Goal: Complete application form: Complete application form

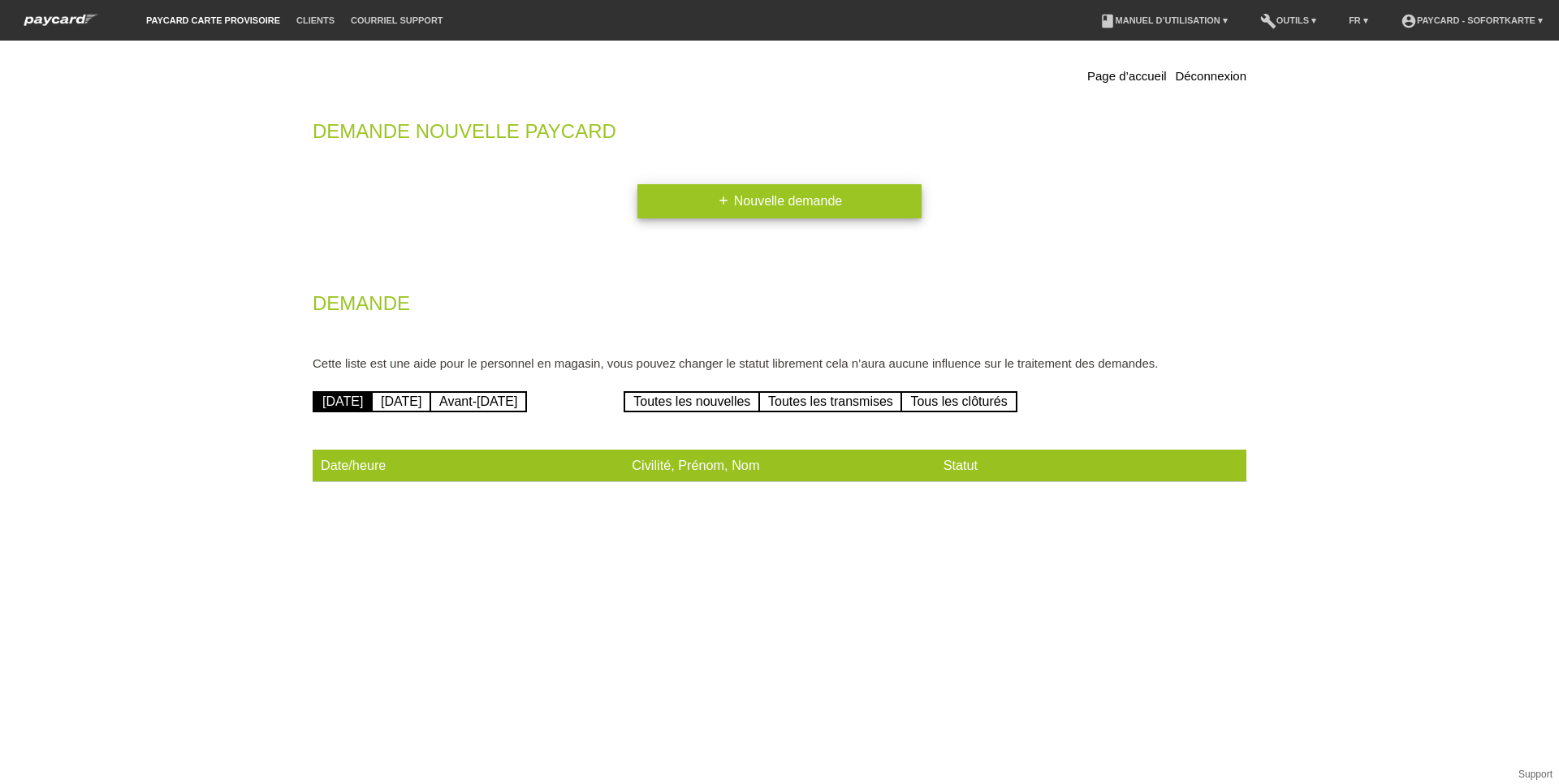
click at [748, 205] on link "add Nouvelle demande" at bounding box center [780, 201] width 284 height 34
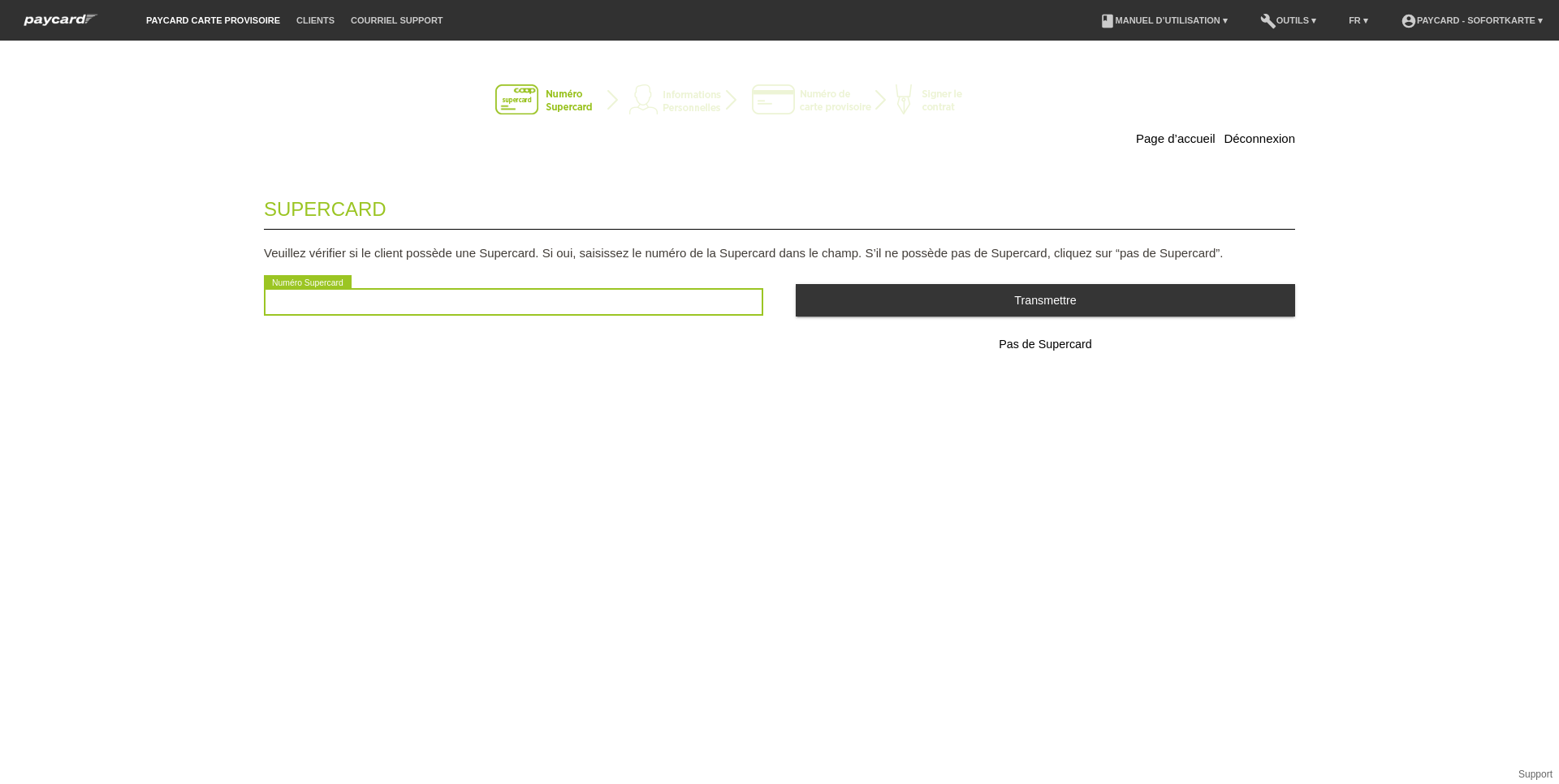
click at [334, 309] on input "text" at bounding box center [513, 302] width 500 height 27
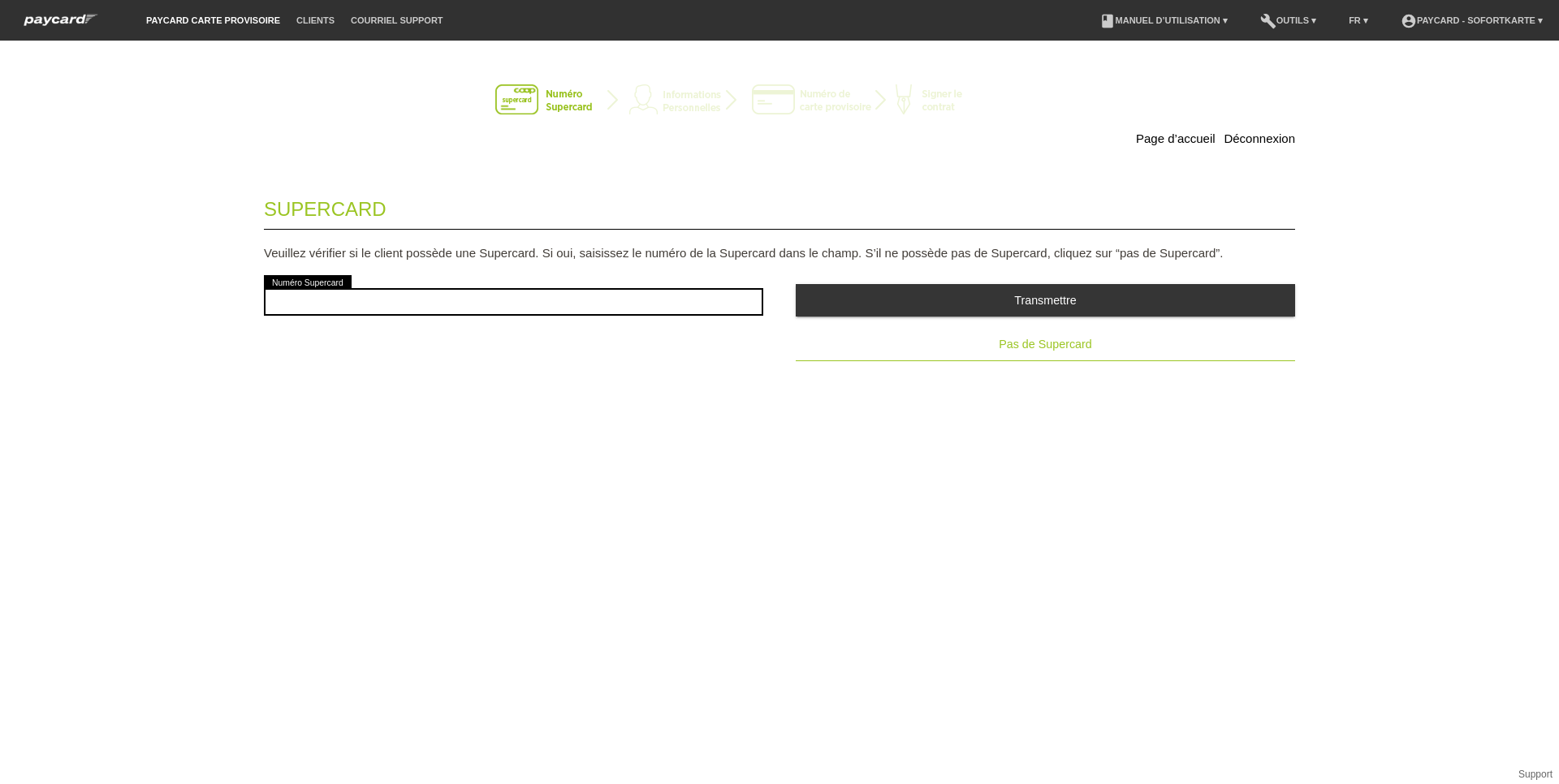
click at [1057, 341] on span "Pas de Supercard" at bounding box center [1044, 344] width 92 height 13
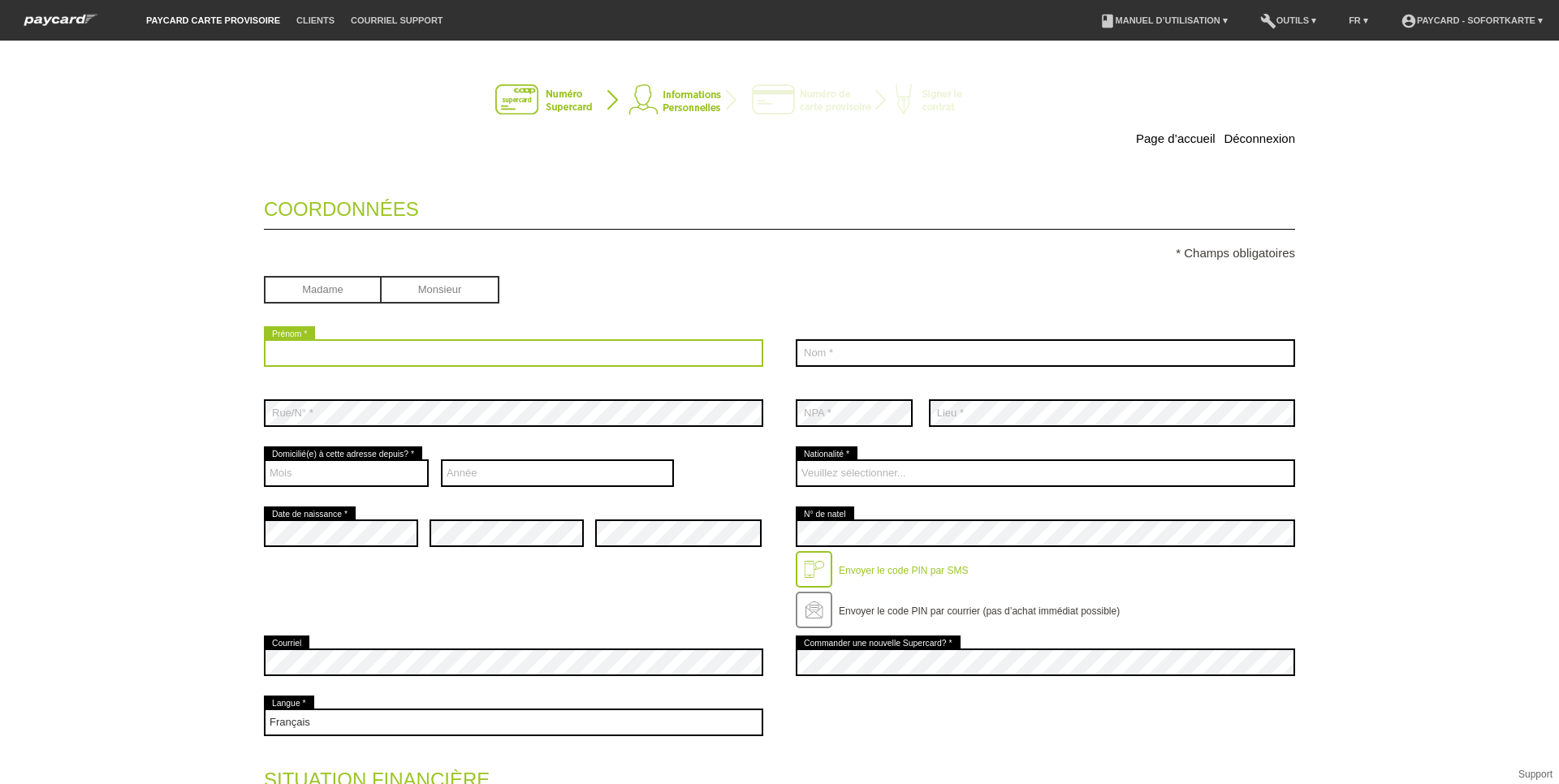
click at [328, 355] on input "text" at bounding box center [513, 353] width 500 height 27
type input "Tolga"
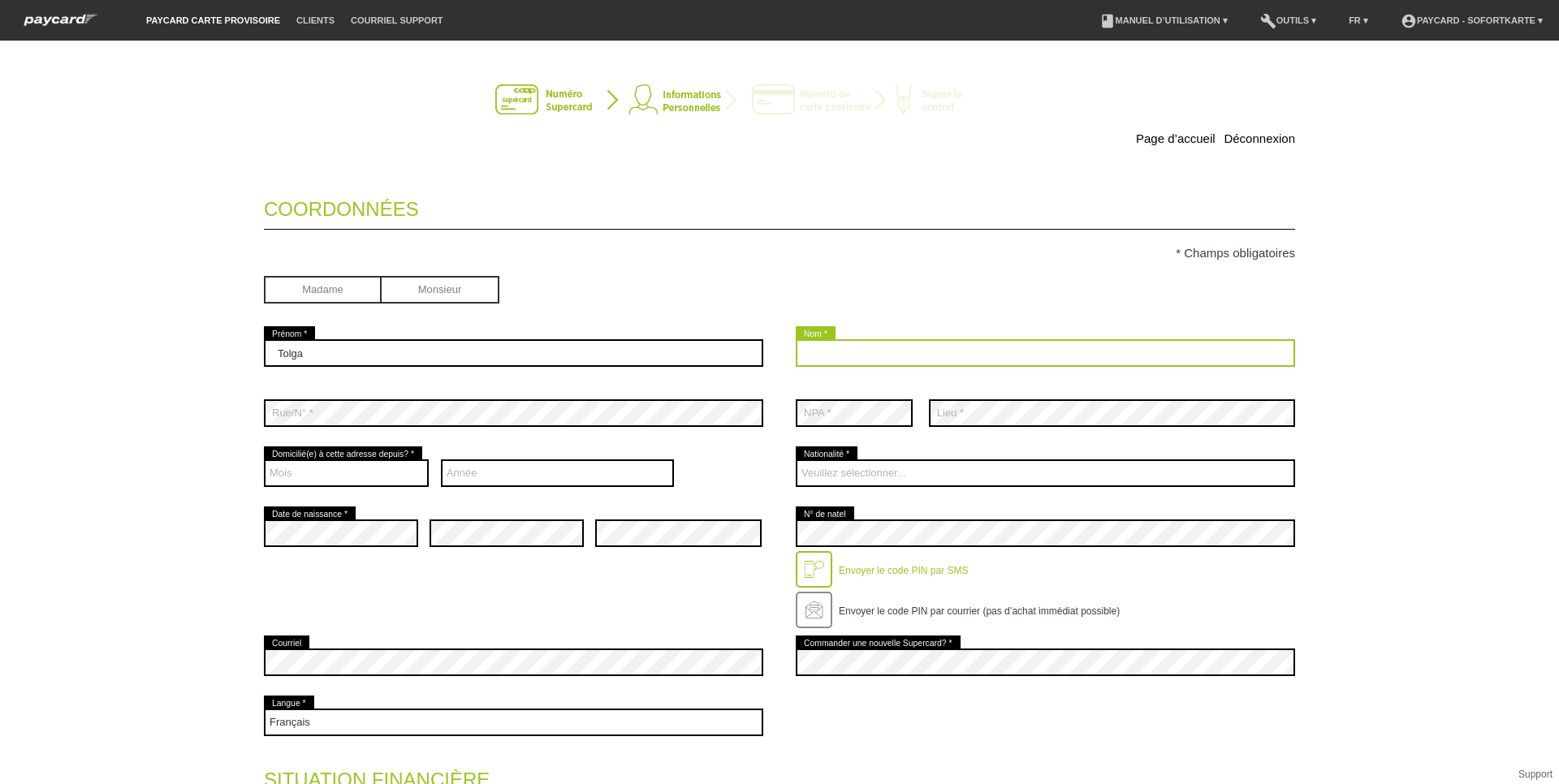
click at [829, 357] on input "text" at bounding box center [1045, 353] width 500 height 27
type input "Ozay"
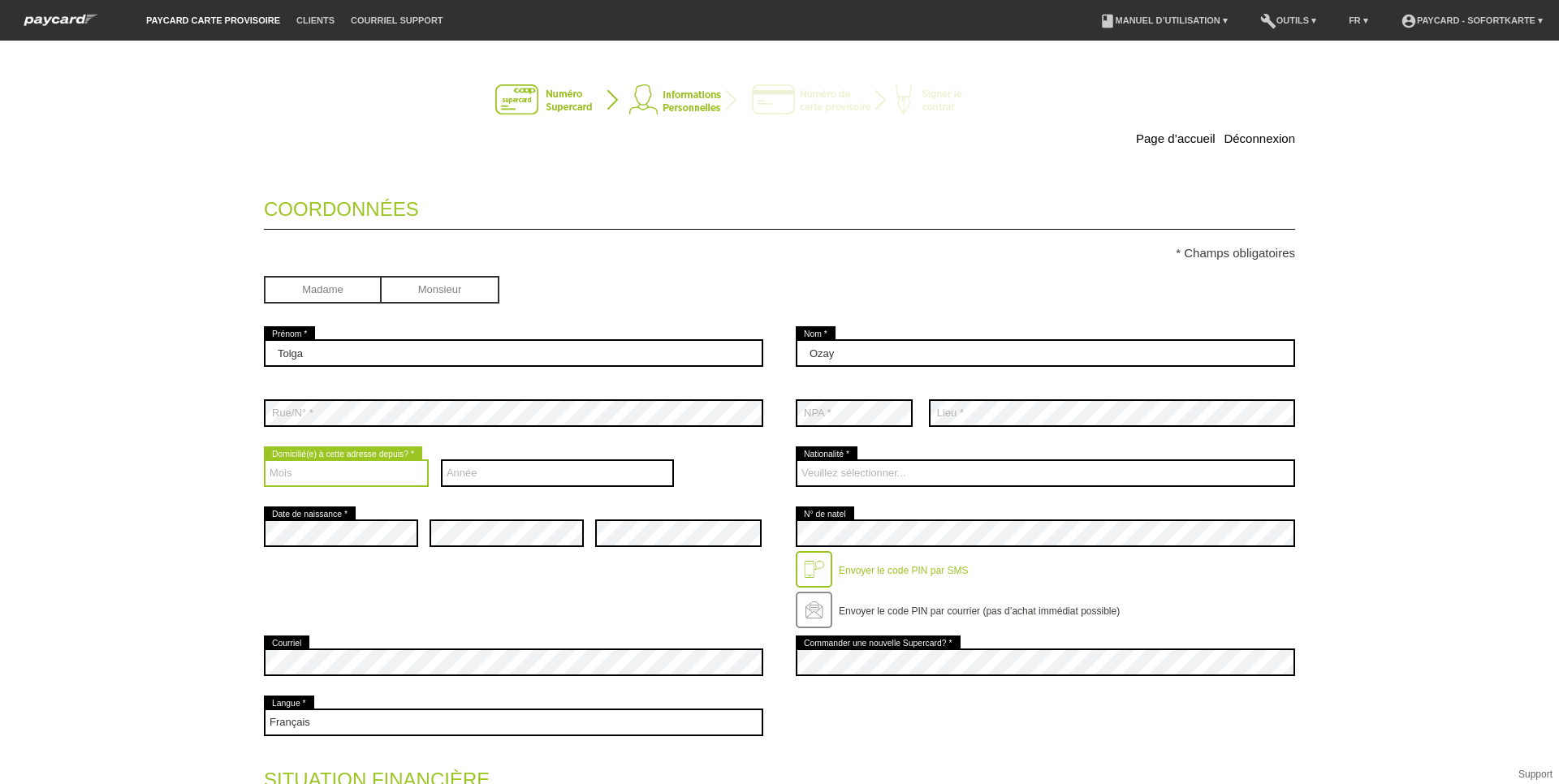
click at [320, 478] on select "Mois 01 02 03 04 05 06 07 08 09 10 11 12" at bounding box center [346, 473] width 165 height 27
select select "12"
click at [264, 460] on select "Mois 01 02 03 04 05 06 07 08 09 10 11 12" at bounding box center [346, 473] width 165 height 27
click at [454, 472] on select "Année 2025 2024 2023 2022 2021 2020 2019 2018 2017 2016" at bounding box center [557, 473] width 234 height 27
select select "2011"
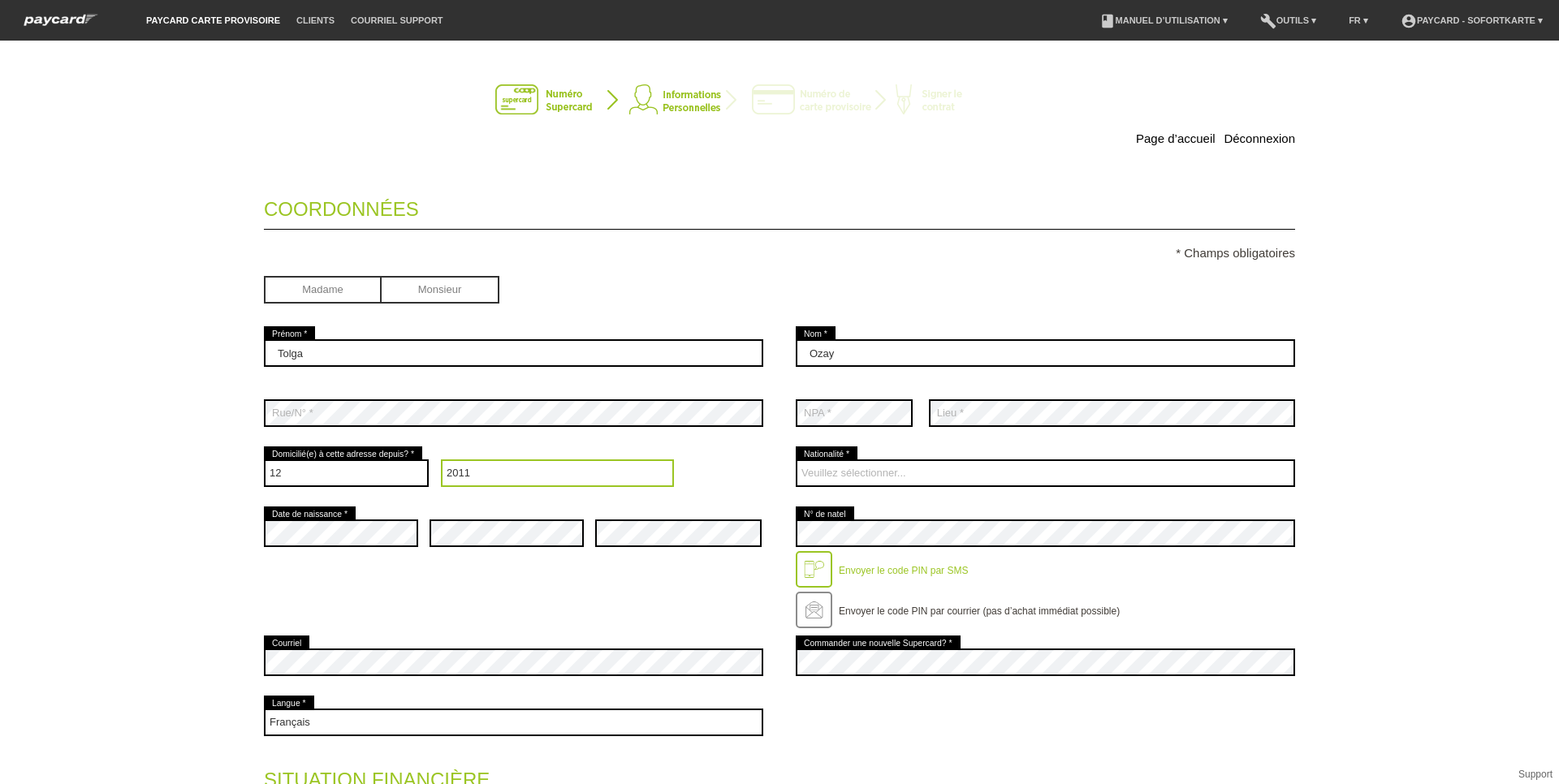
click at [441, 460] on select "Année 2025 2024 2023 2022 2021 2020 2019 2018 2017 2016" at bounding box center [557, 473] width 234 height 27
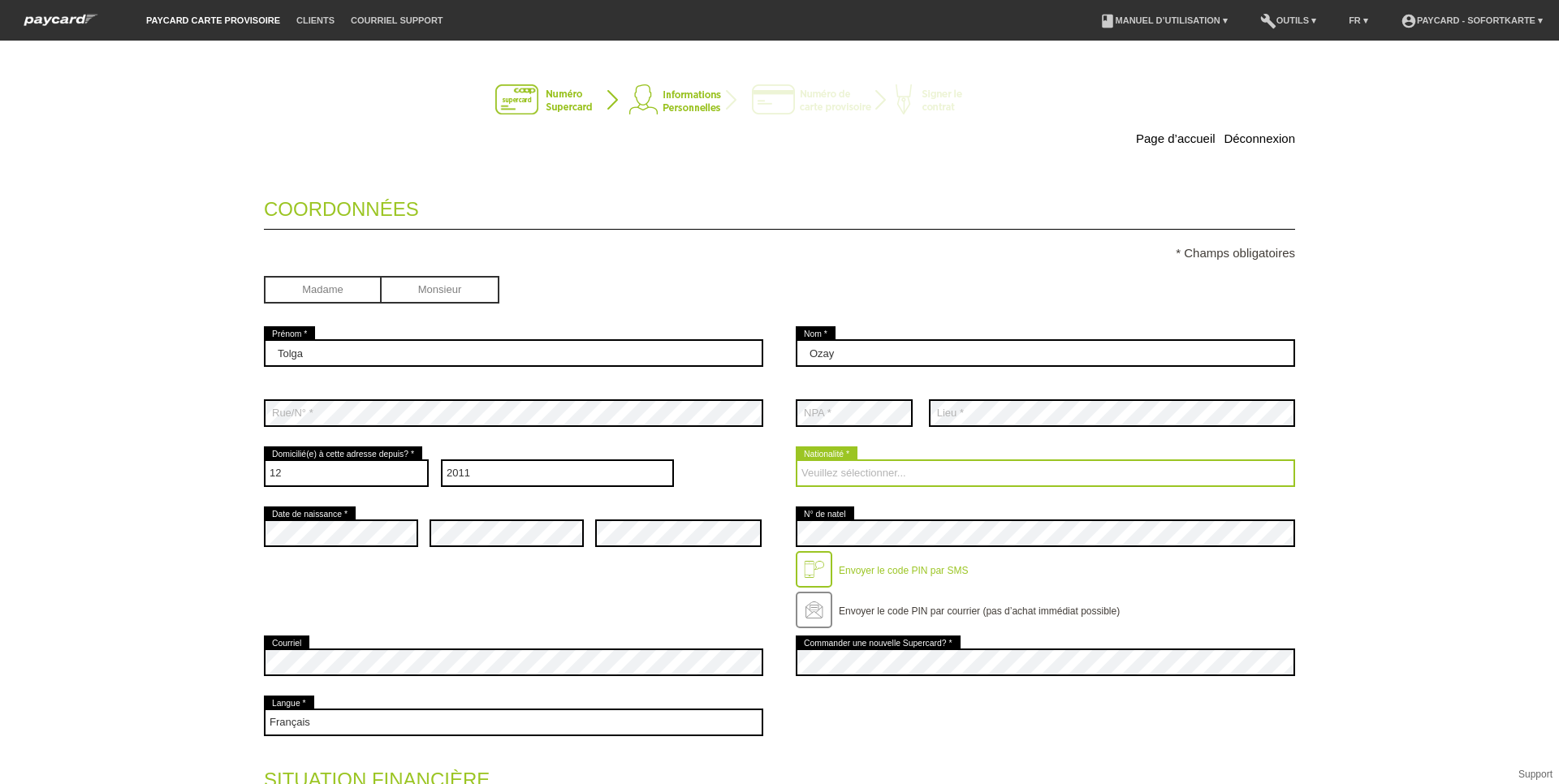
drag, startPoint x: 917, startPoint y: 473, endPoint x: 923, endPoint y: 457, distance: 17.1
click at [920, 462] on select "Veuillez sélectionner... [GEOGRAPHIC_DATA] [GEOGRAPHIC_DATA] [GEOGRAPHIC_DATA] …" at bounding box center [1045, 473] width 500 height 27
select select "CH"
click at [796, 460] on select "Veuillez sélectionner... [GEOGRAPHIC_DATA] [GEOGRAPHIC_DATA] [GEOGRAPHIC_DATA] …" at bounding box center [1045, 473] width 500 height 27
click at [652, 605] on div "error Date de naissance * error error error" at bounding box center [779, 568] width 1031 height 129
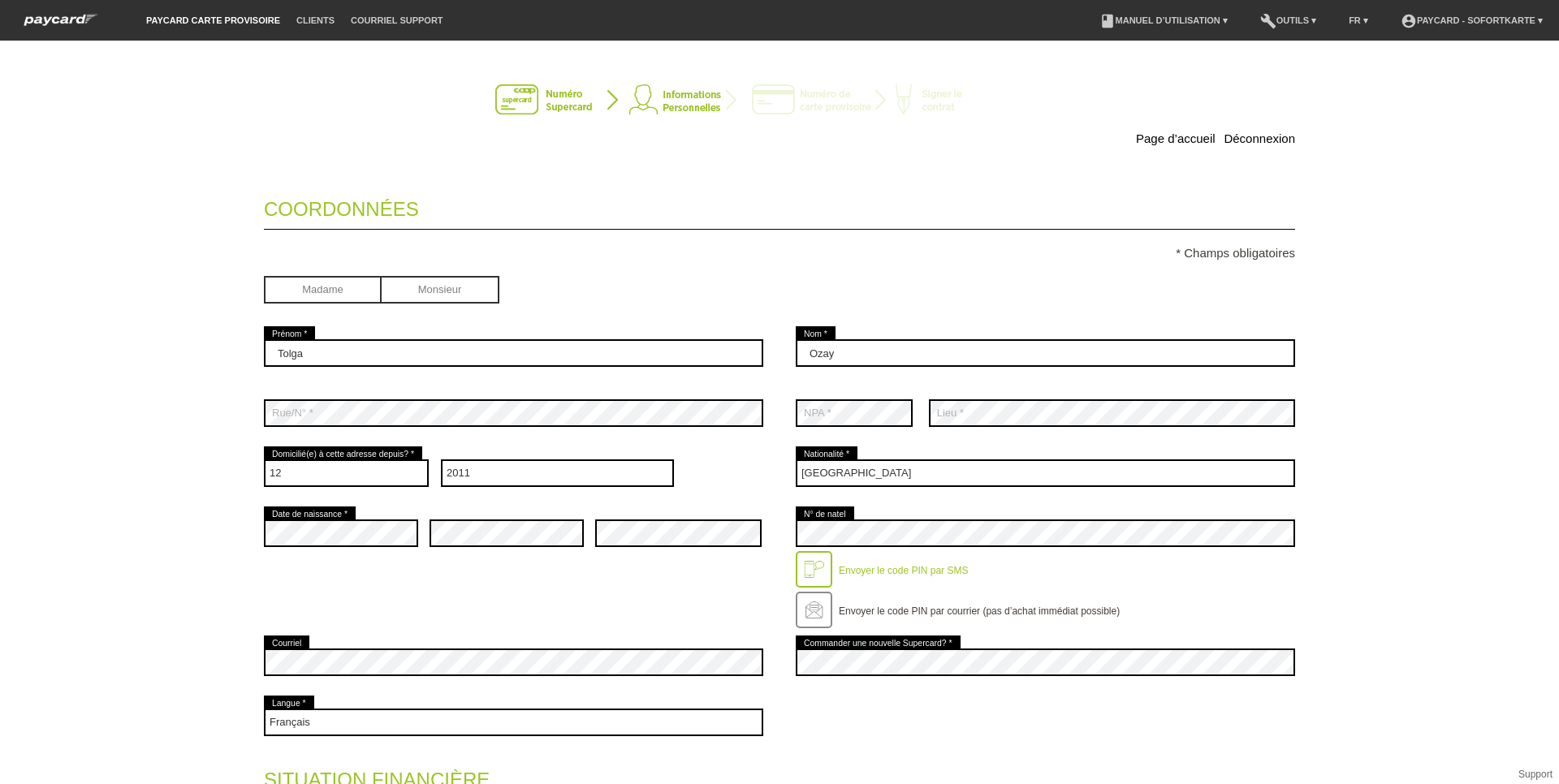
scroll to position [81, 0]
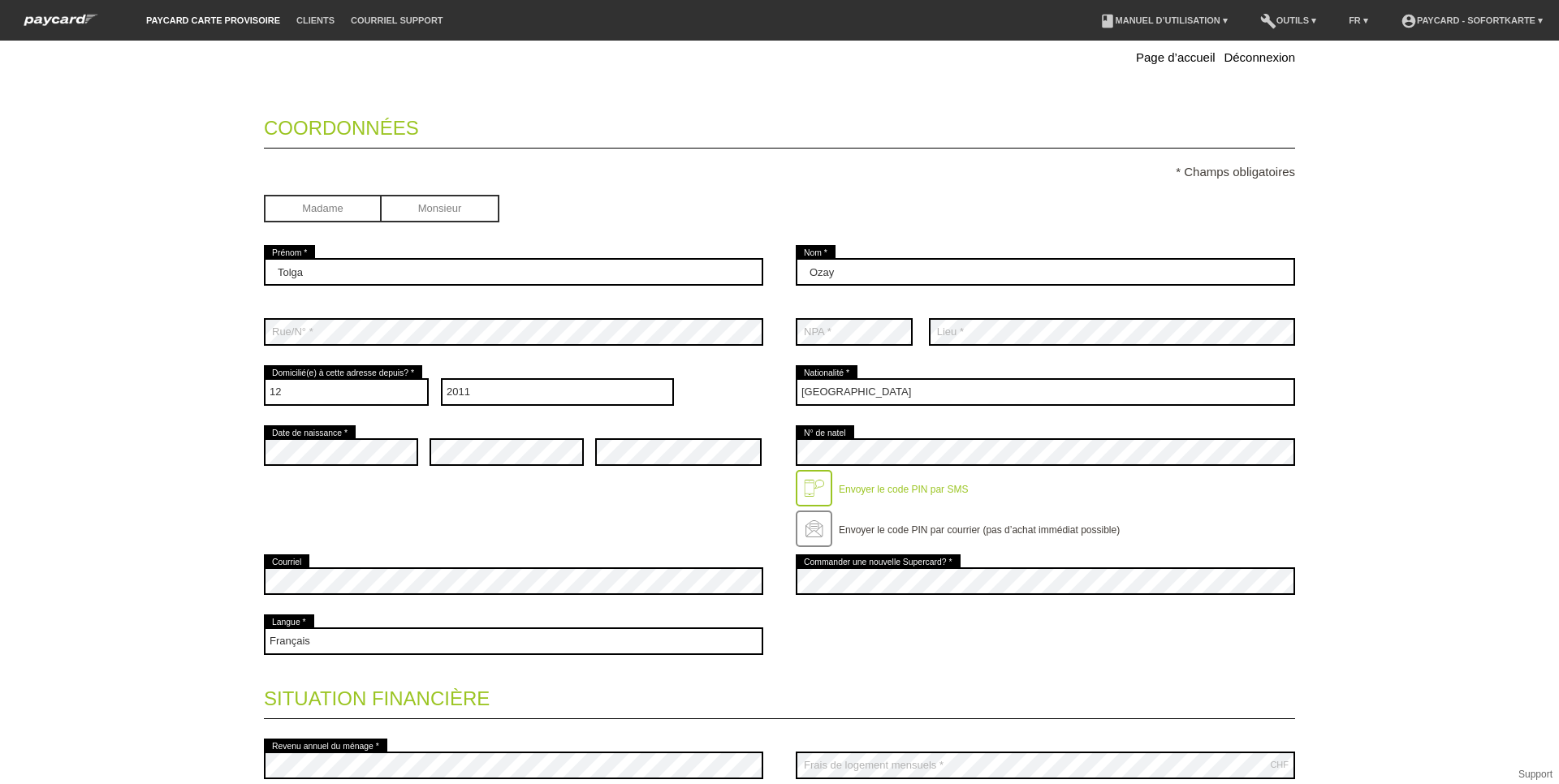
click at [799, 486] on div at bounding box center [814, 489] width 37 height 37
click at [889, 487] on label "Envoyer le code PIN par SMS" at bounding box center [903, 490] width 129 height 12
click at [810, 486] on div at bounding box center [814, 489] width 37 height 37
click at [715, 513] on div "error Date de naissance * error error error" at bounding box center [779, 486] width 1031 height 129
click at [815, 490] on div at bounding box center [814, 489] width 37 height 37
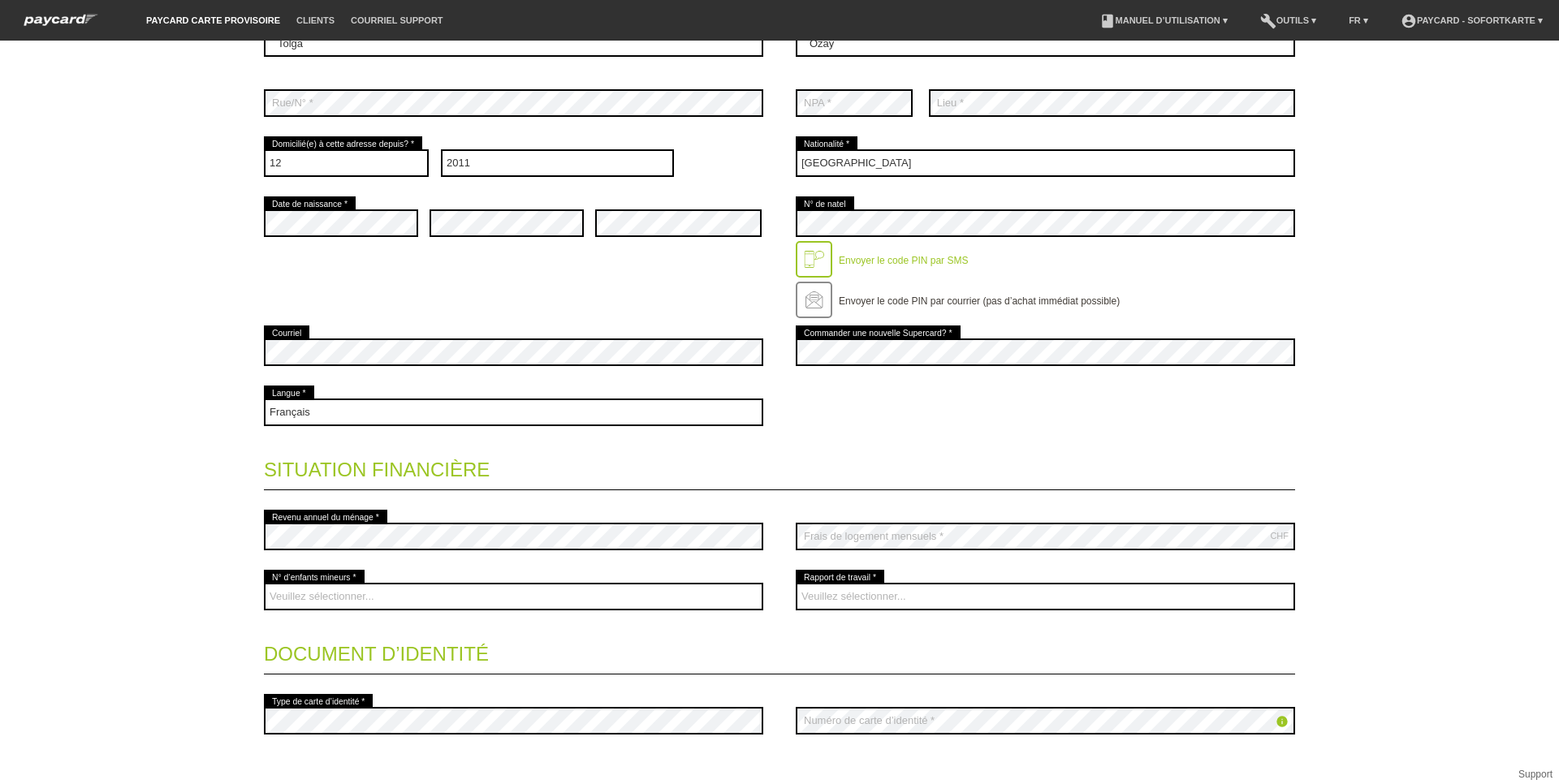
scroll to position [325, 0]
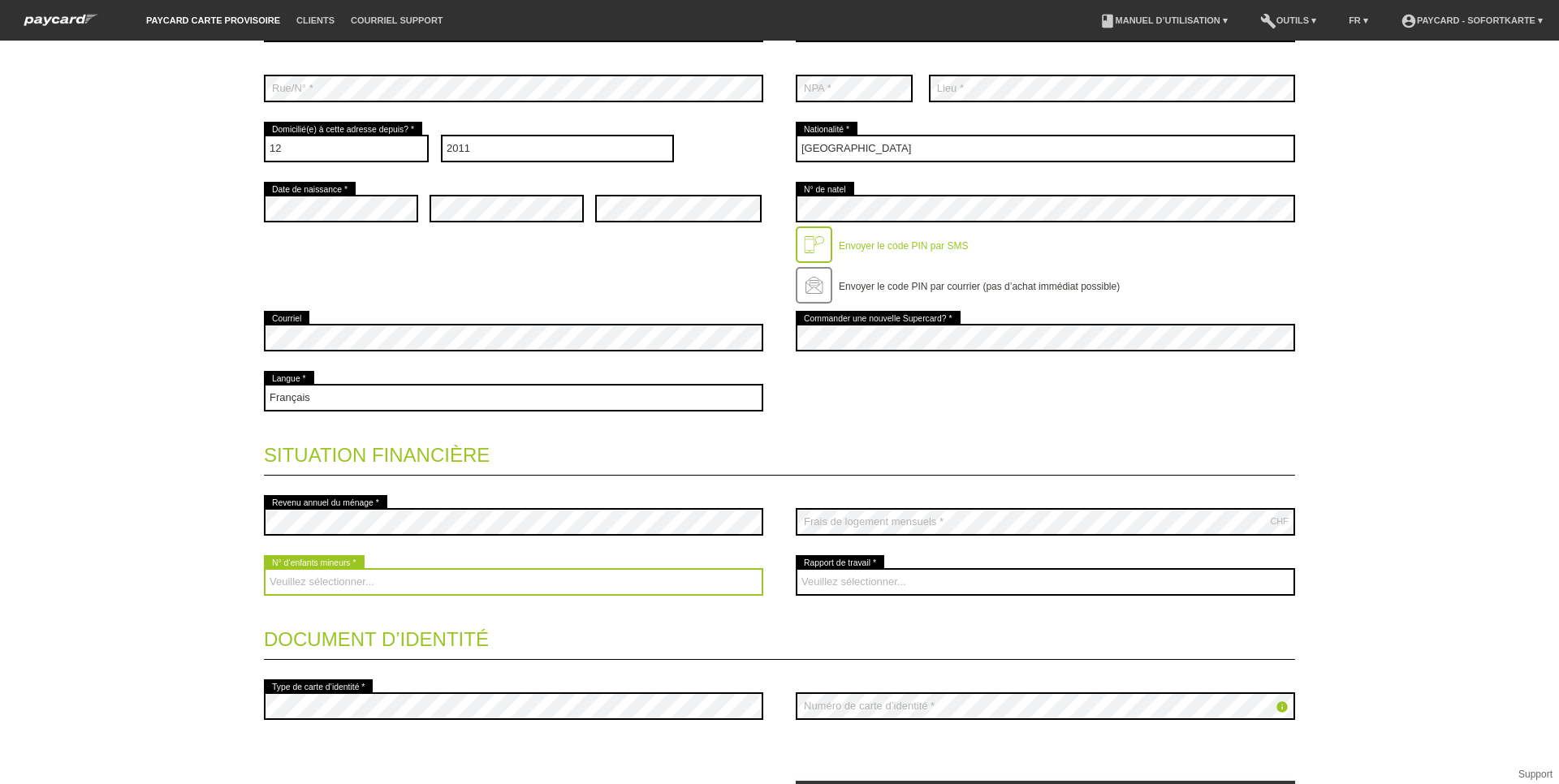
click at [452, 574] on select "Veuillez sélectionner... 0 1 2 3 4 5 6 7 8 9" at bounding box center [513, 582] width 500 height 27
select select "0"
click at [264, 569] on select "Veuillez sélectionner... 0 1 2 3 4 5 6 7 8 9" at bounding box center [513, 582] width 500 height 27
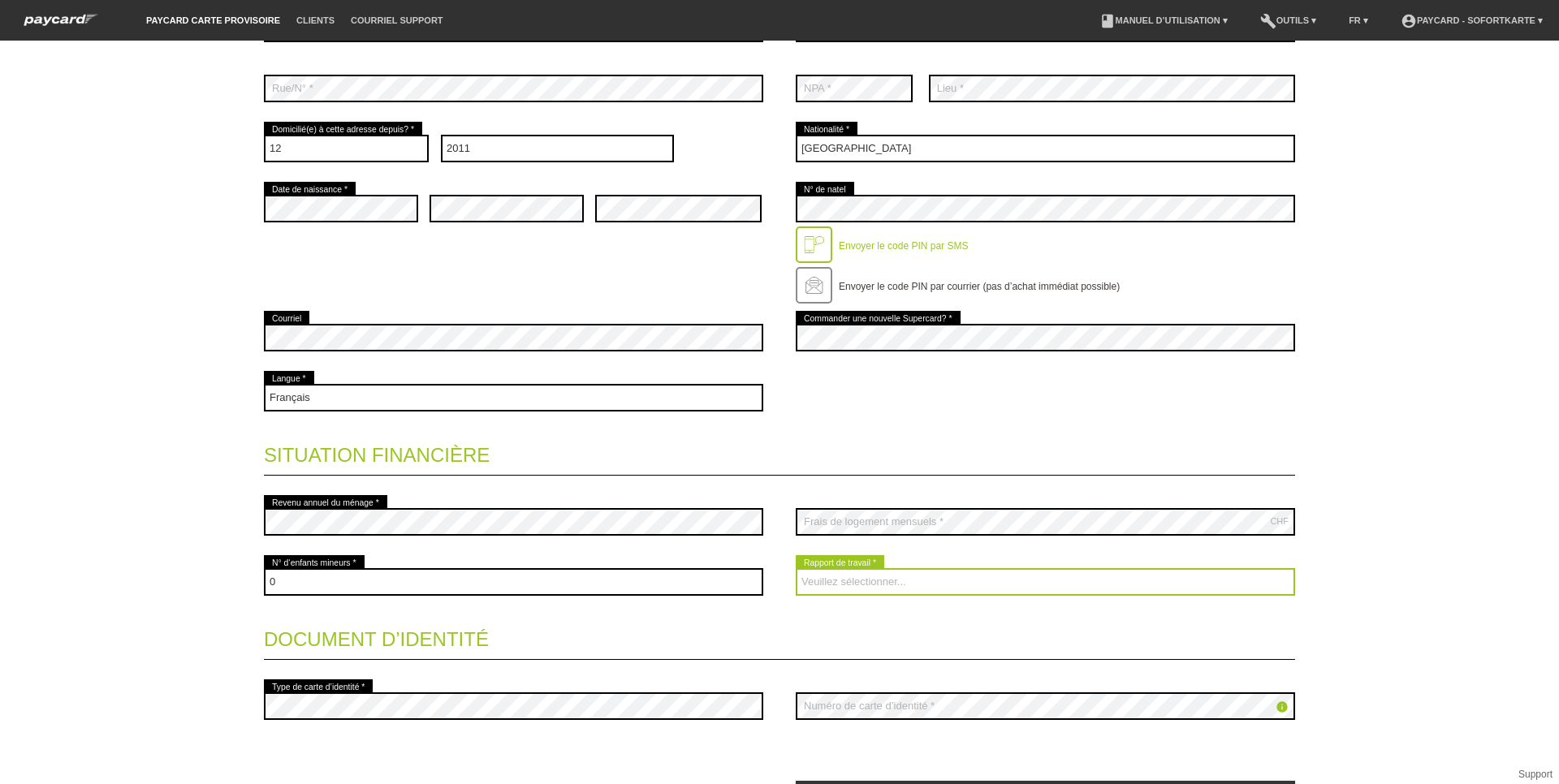
click at [816, 580] on select "Veuillez sélectionner... A durée indéterminée A durée déterminée Apprenti/étudi…" at bounding box center [1045, 582] width 500 height 27
select select "UNLIMITED"
click at [796, 569] on select "Veuillez sélectionner... A durée indéterminée A durée déterminée Apprenti/étudi…" at bounding box center [1045, 582] width 500 height 27
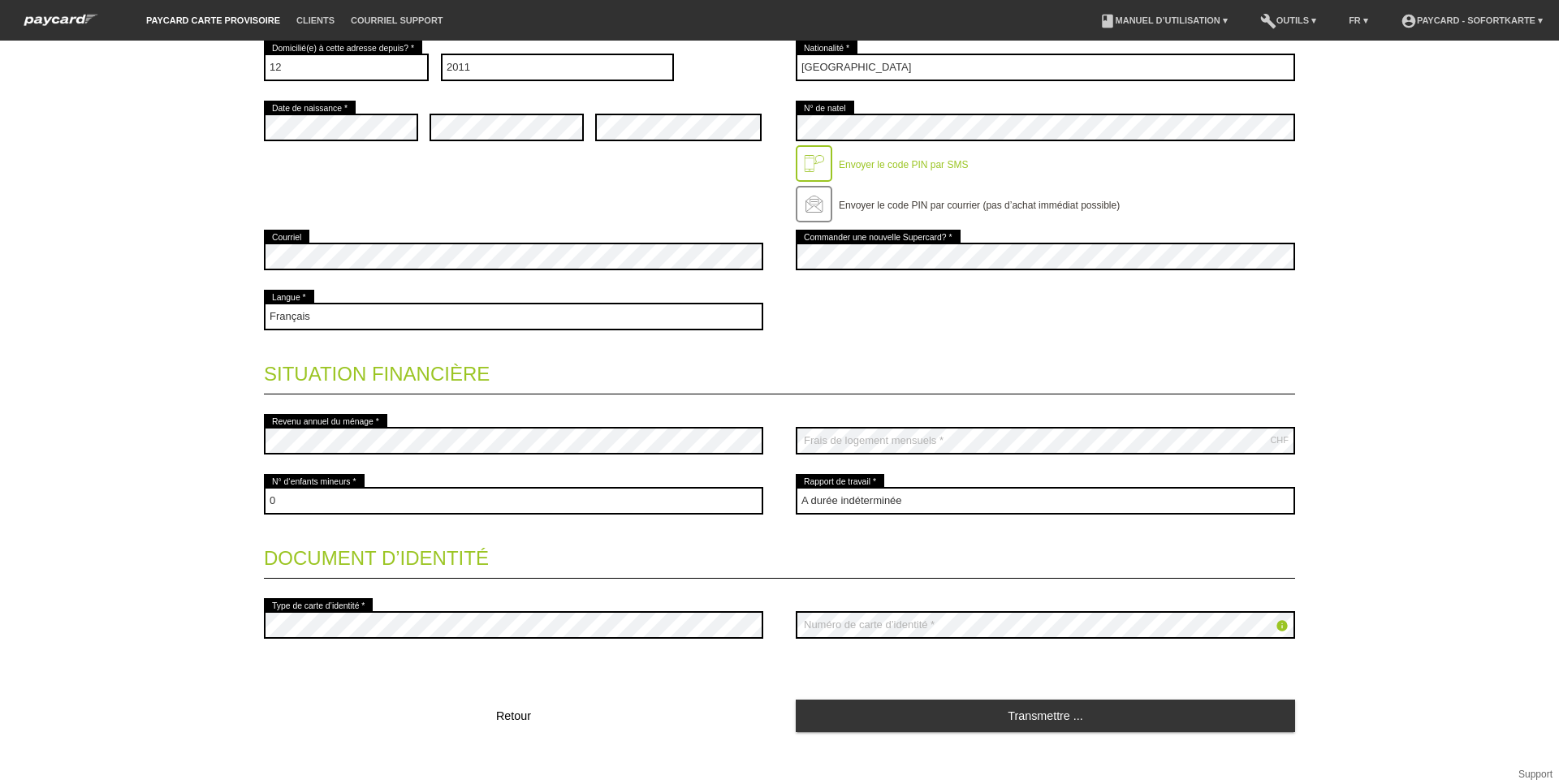
click at [1277, 623] on icon "info" at bounding box center [1282, 626] width 13 height 13
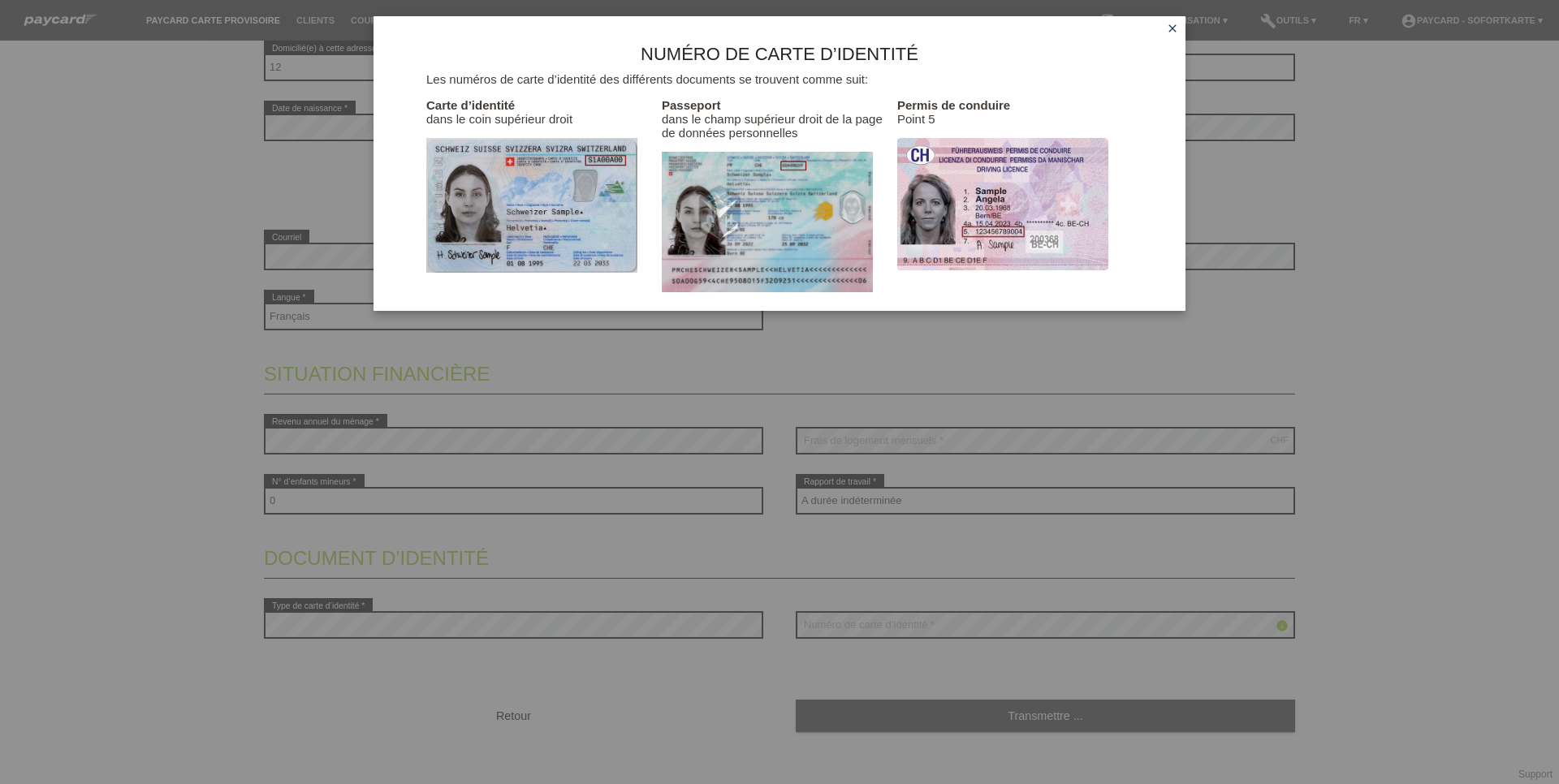
click at [1277, 623] on div "Numéro de carte d’identité Les numéros de carte d’identité des différents docum…" at bounding box center [779, 392] width 1559 height 784
click at [1172, 26] on icon "close" at bounding box center [1173, 28] width 13 height 13
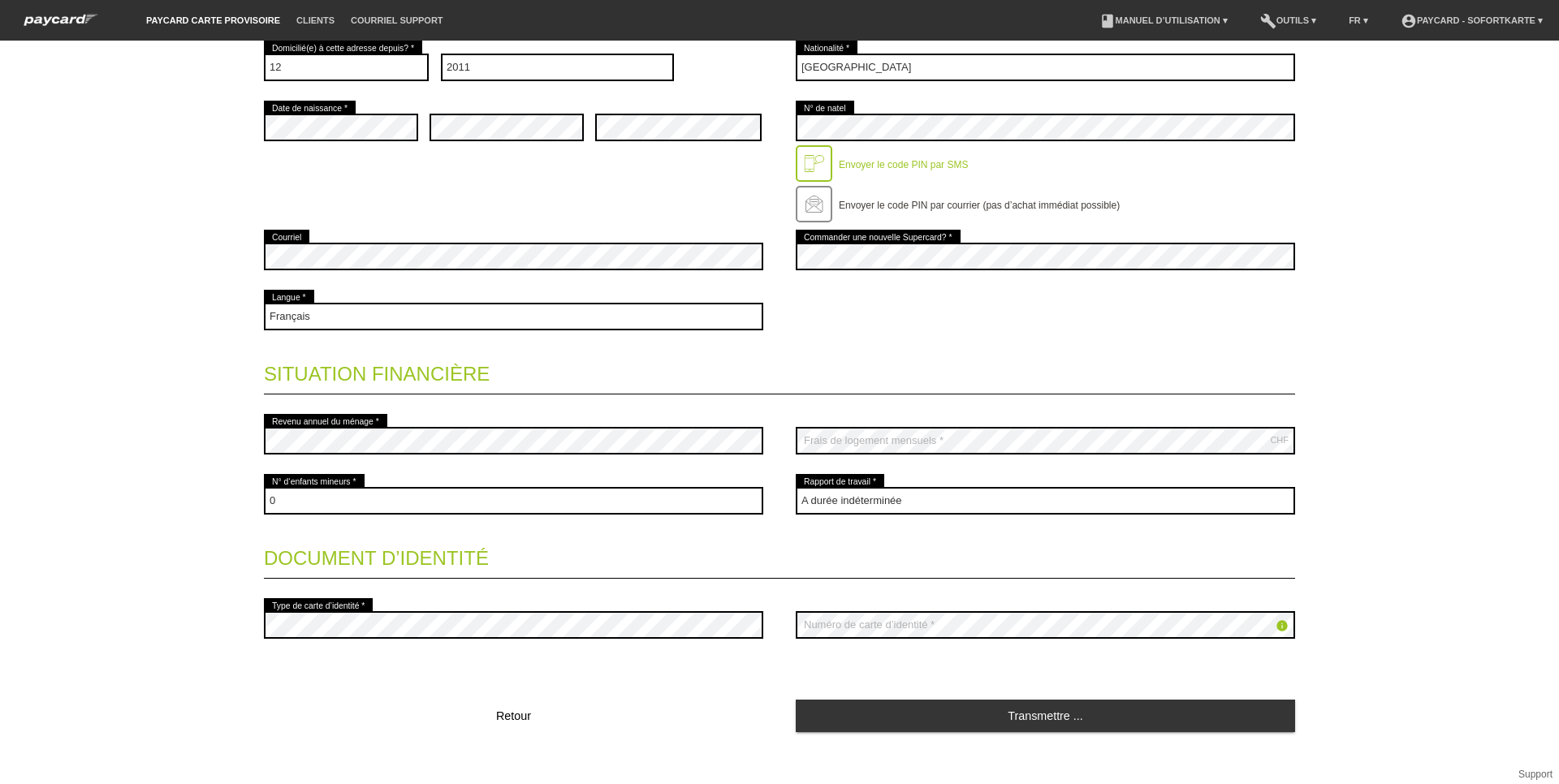
click at [817, 669] on fieldset "Coordonnées * Champs obligatoires Madame Monsieur [GEOGRAPHIC_DATA] error Préno…" at bounding box center [779, 254] width 1031 height 958
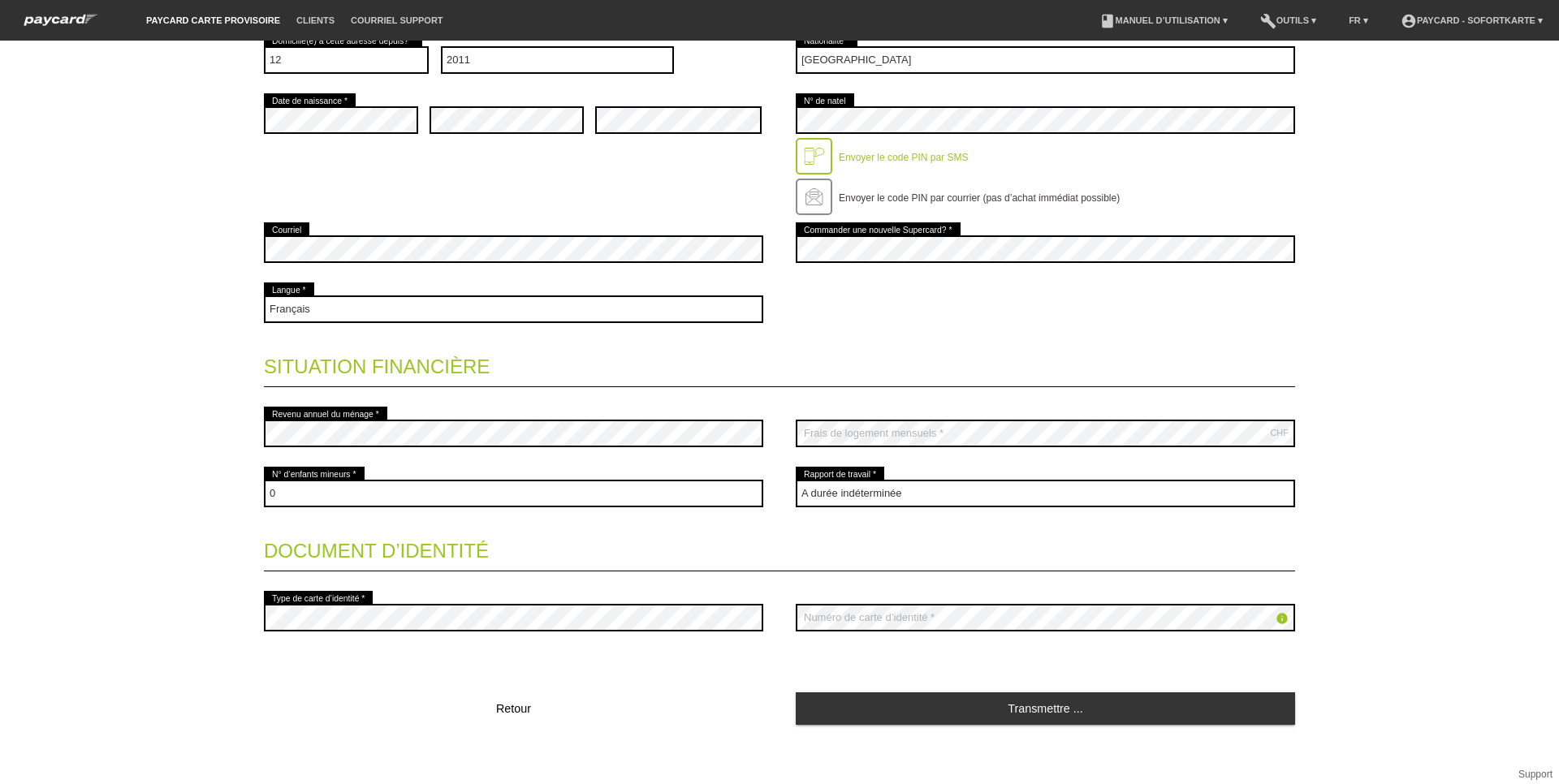
scroll to position [421, 0]
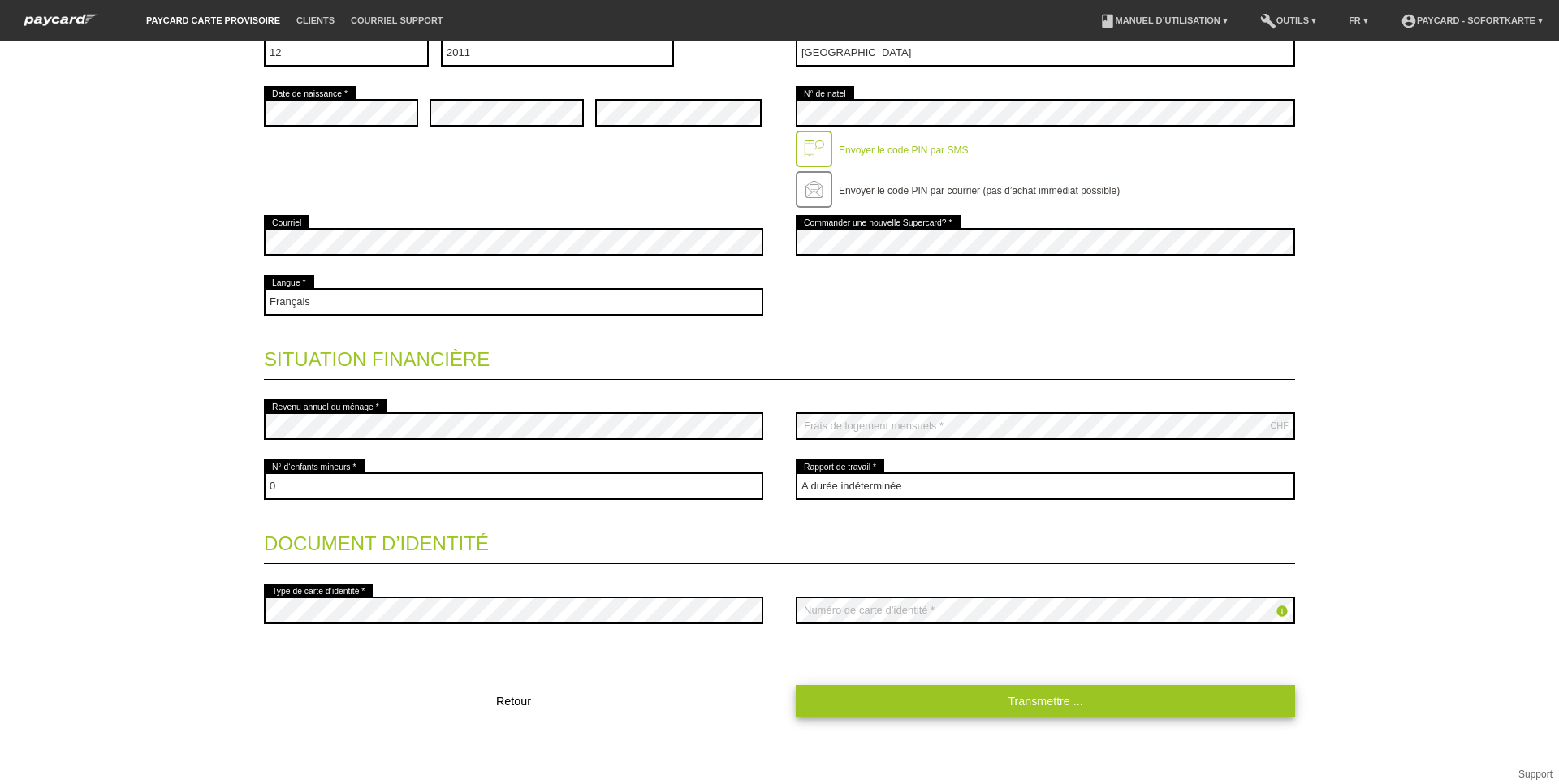
click at [1093, 712] on link "Transmettre ..." at bounding box center [1045, 701] width 500 height 32
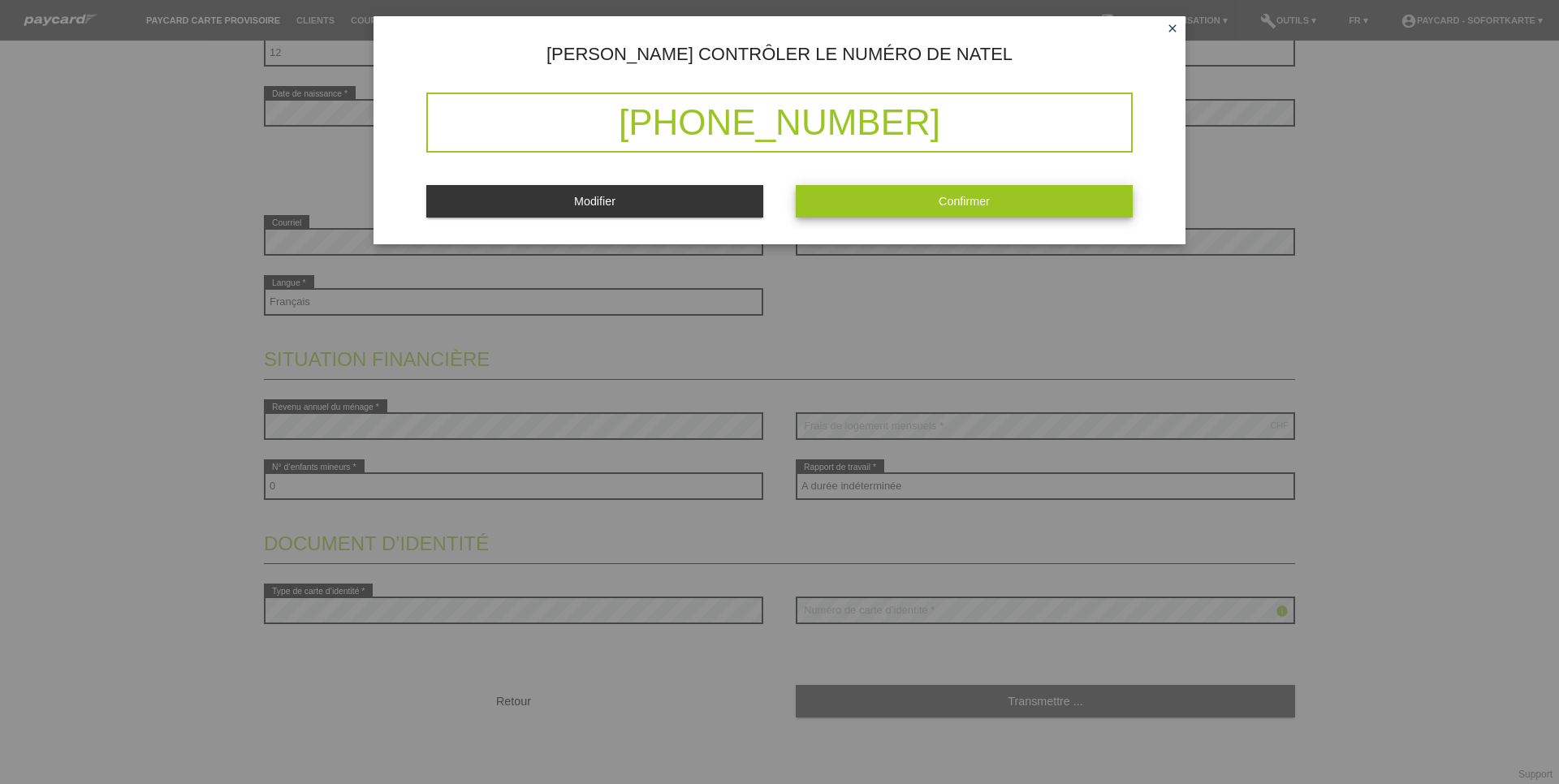
click at [893, 199] on button "Confirmer" at bounding box center [964, 201] width 337 height 32
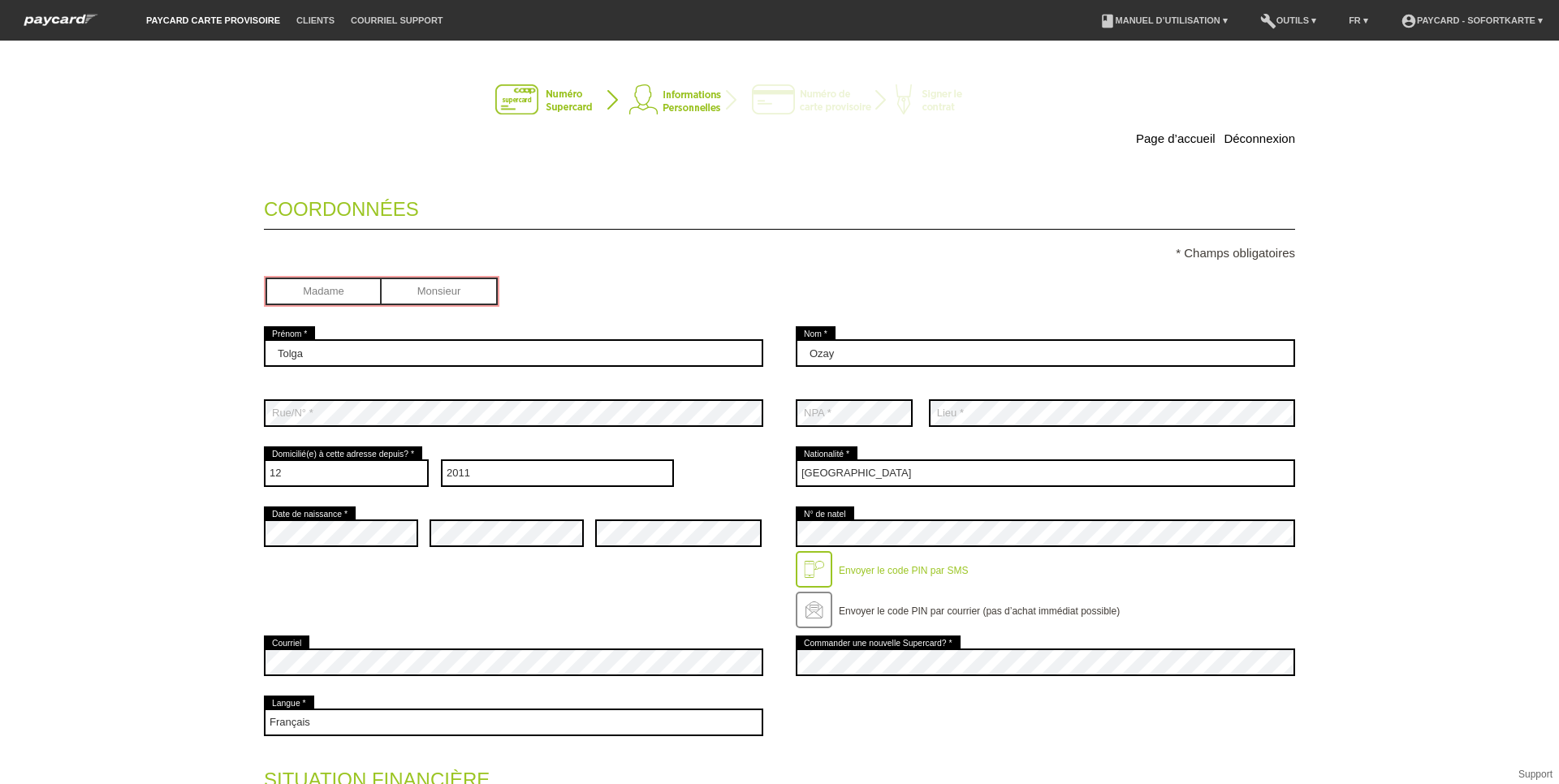
scroll to position [0, 0]
click at [431, 279] on input "radio" at bounding box center [440, 289] width 116 height 24
radio input "true"
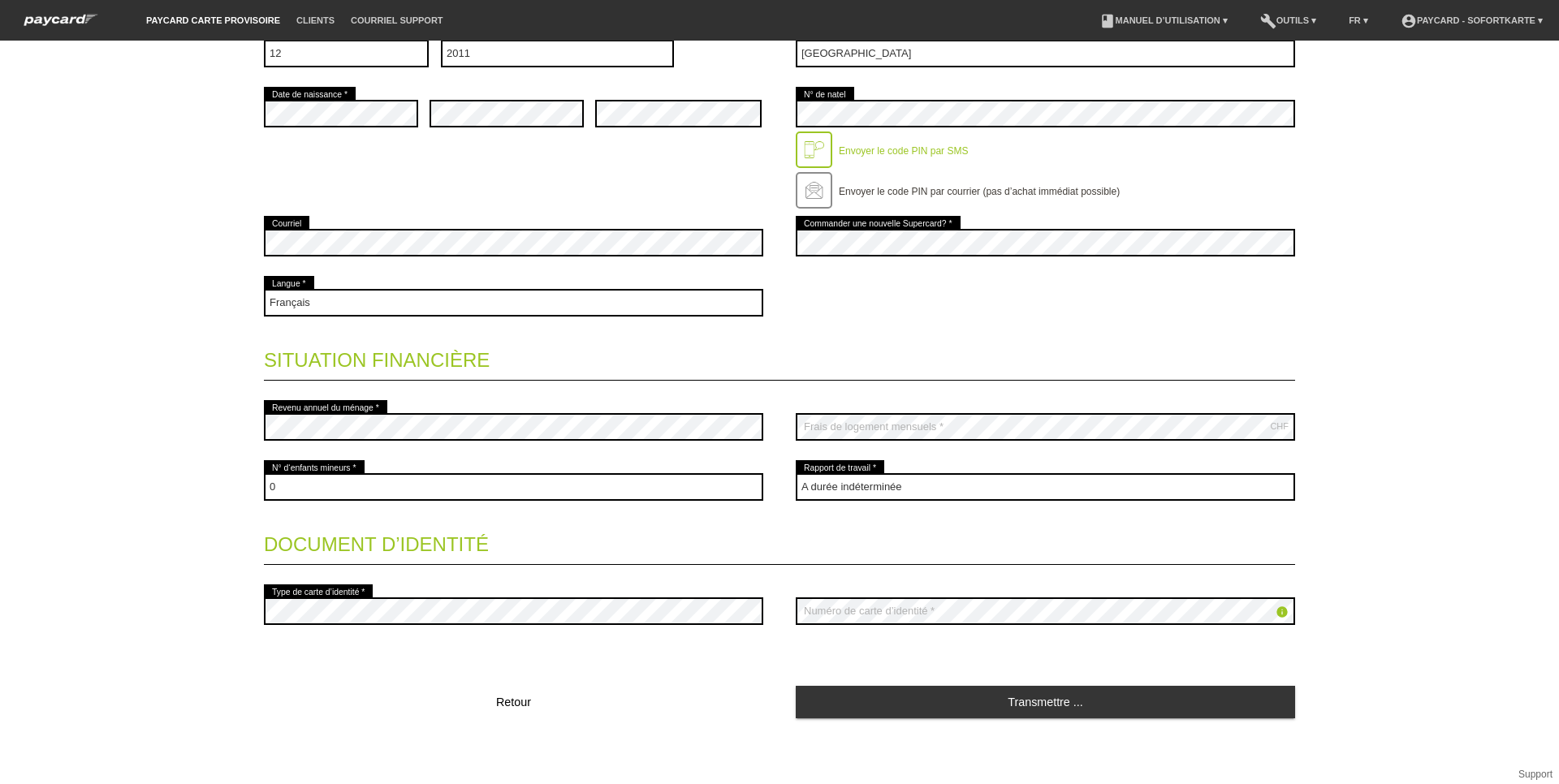
scroll to position [421, 0]
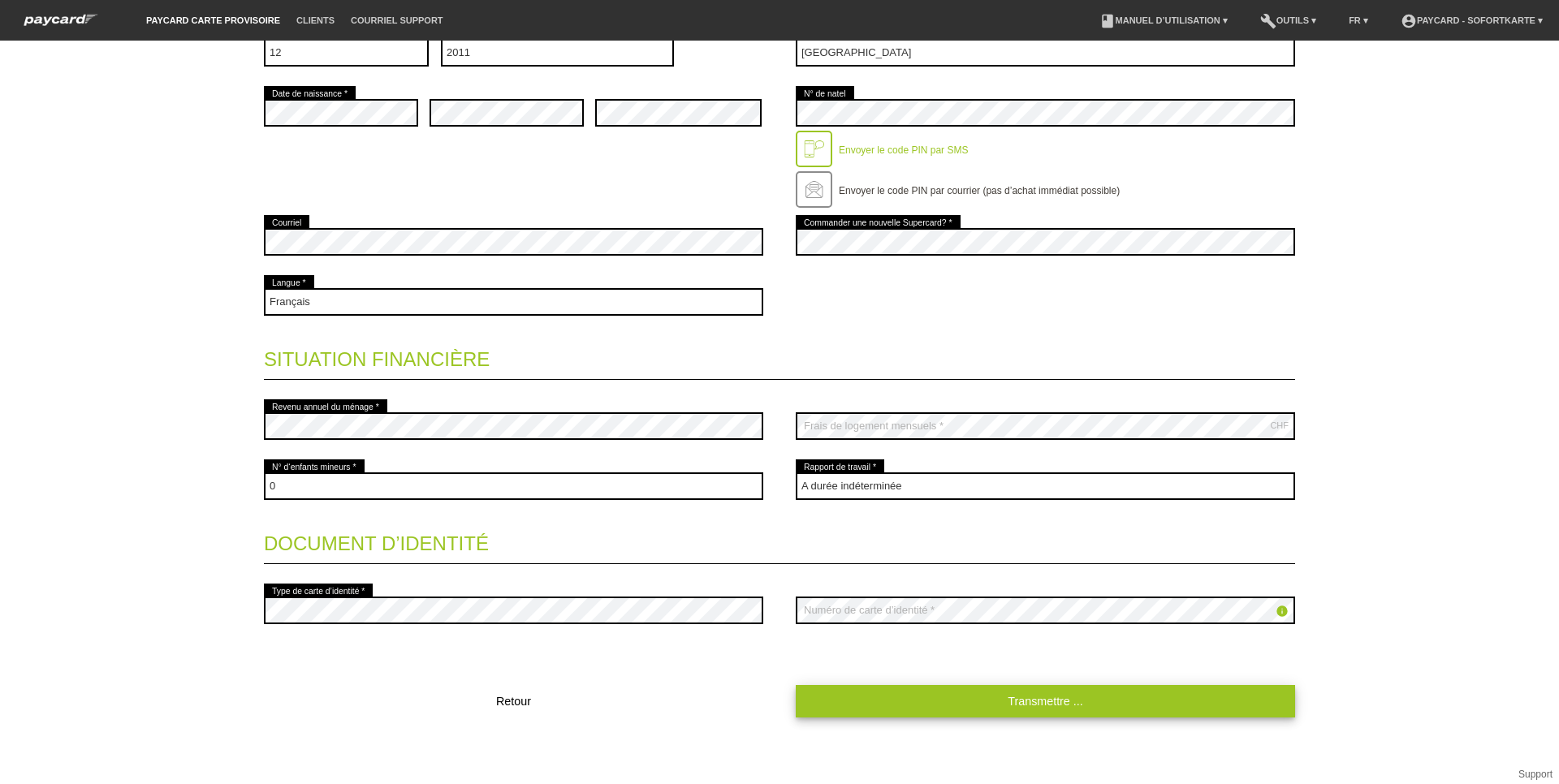
click at [1029, 701] on link "Transmettre ..." at bounding box center [1045, 701] width 500 height 32
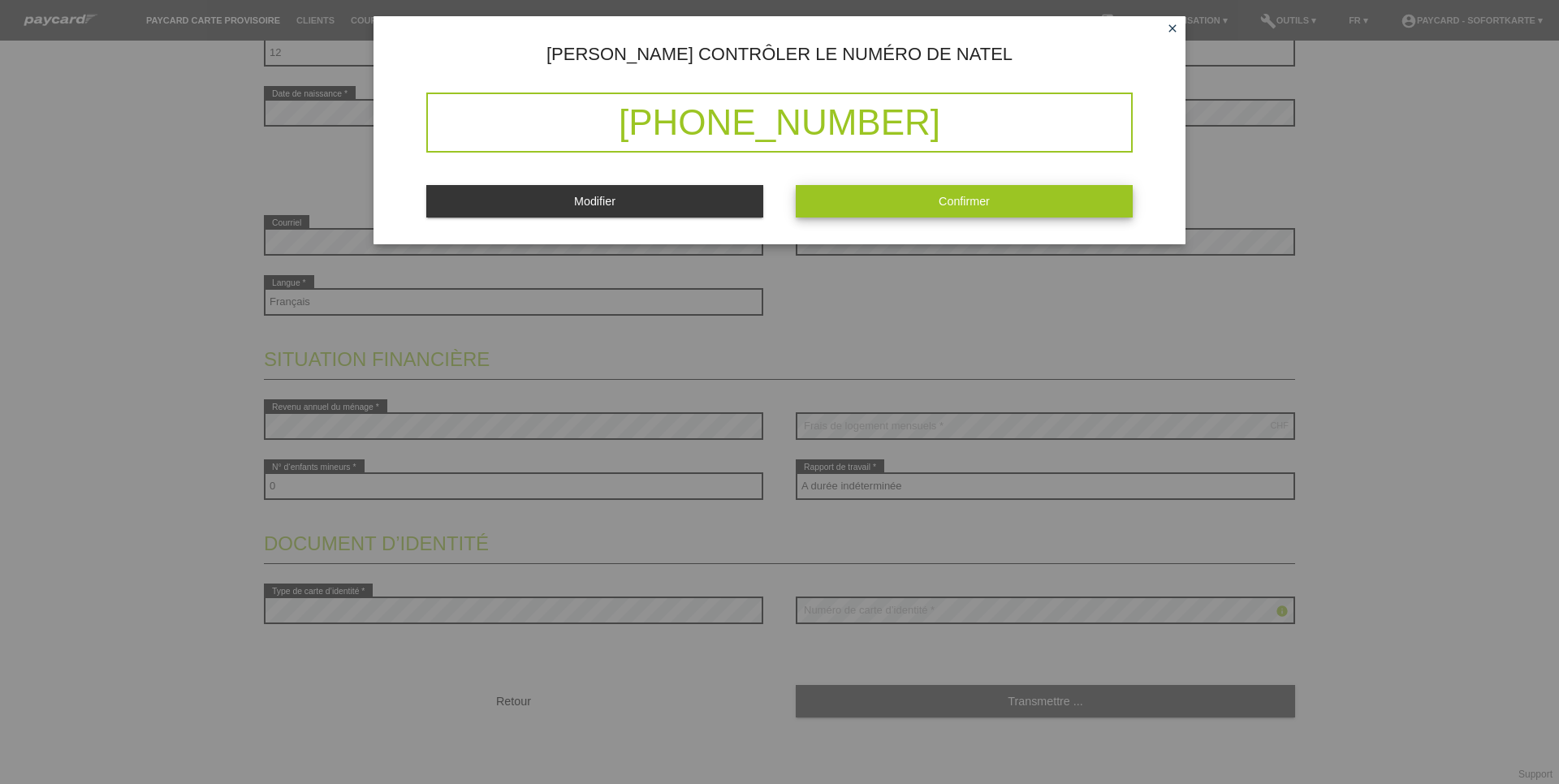
click at [953, 206] on span "Confirmer" at bounding box center [965, 201] width 52 height 13
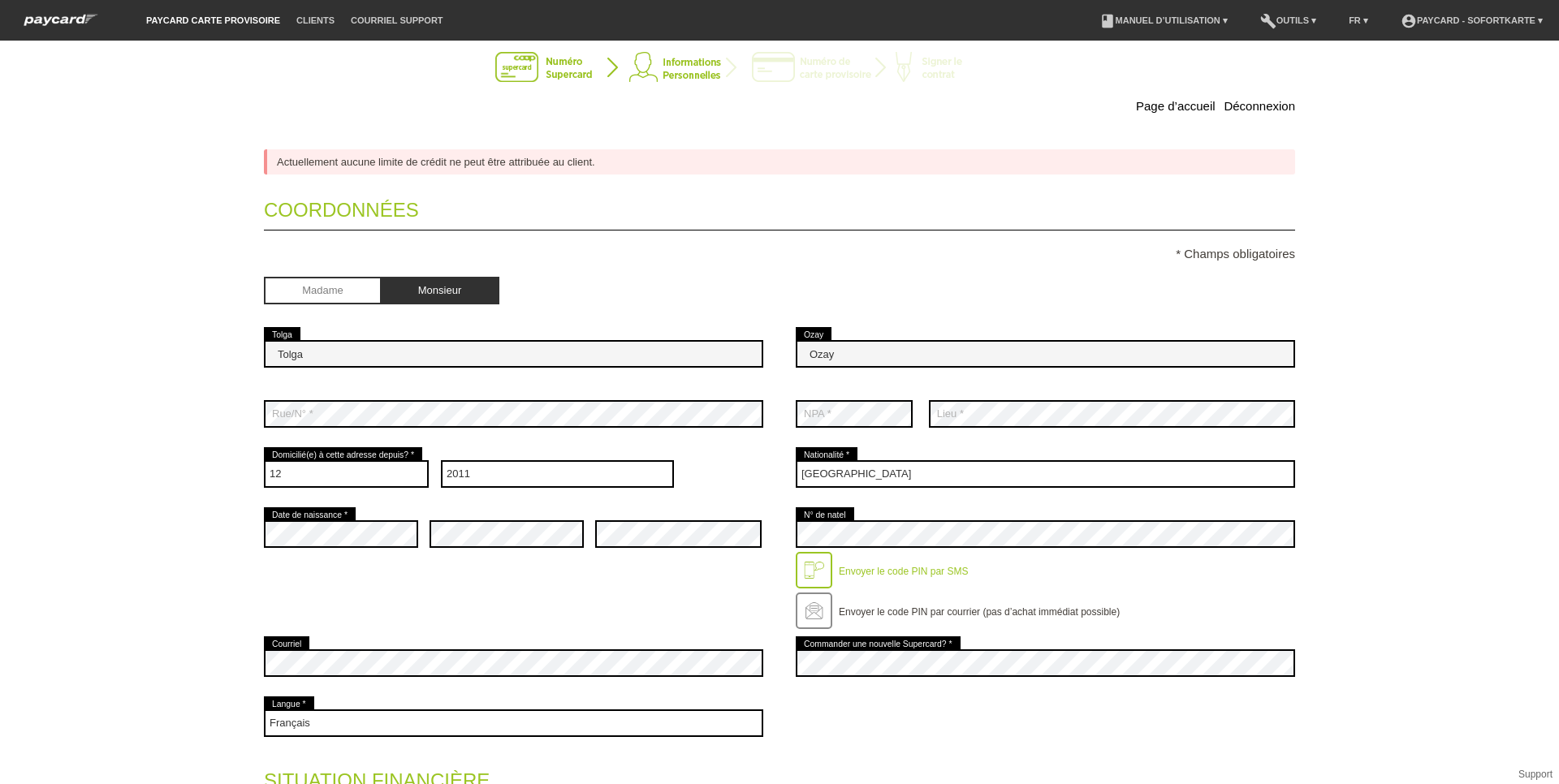
scroll to position [0, 0]
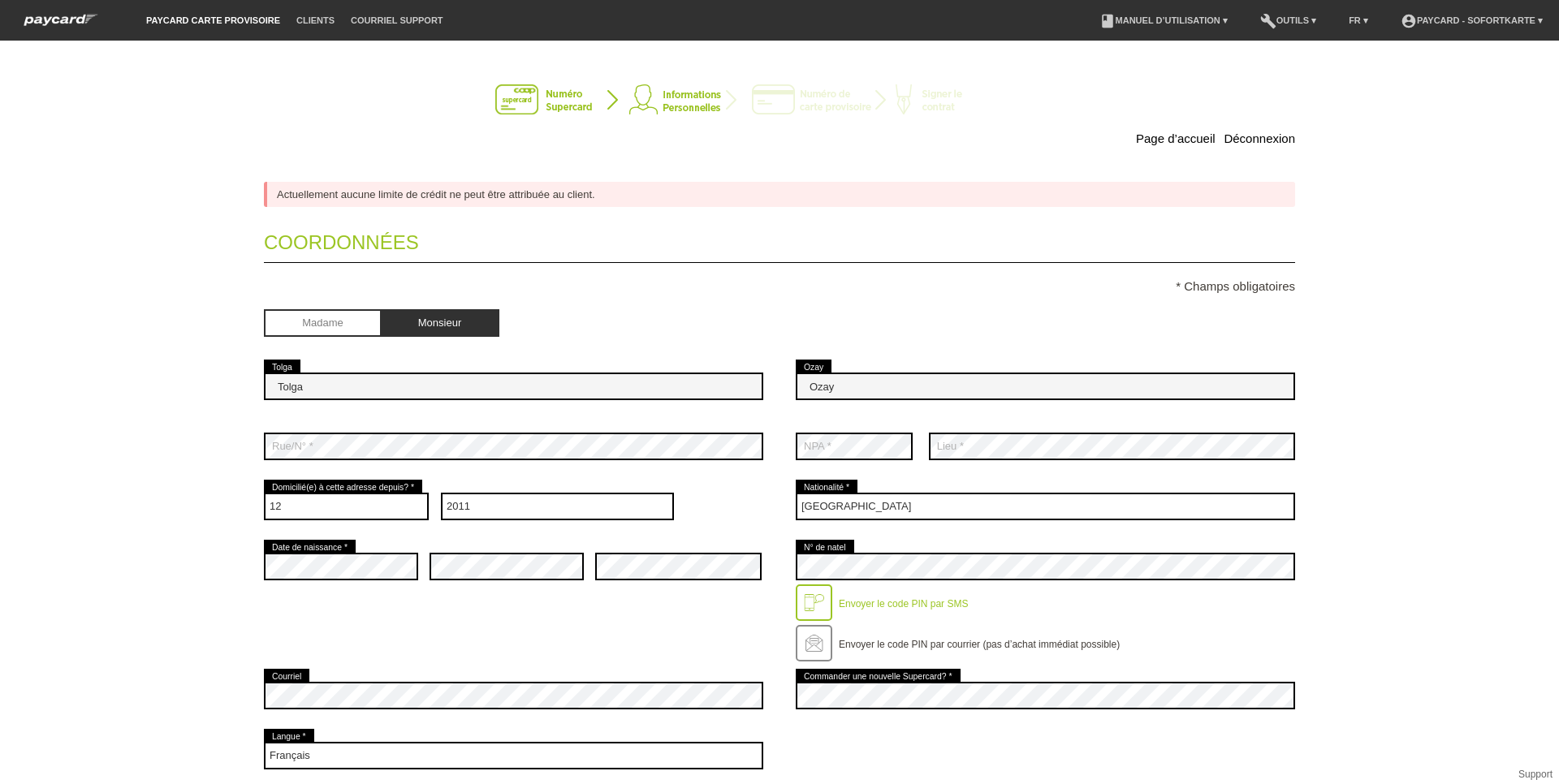
click at [806, 599] on div at bounding box center [814, 603] width 37 height 37
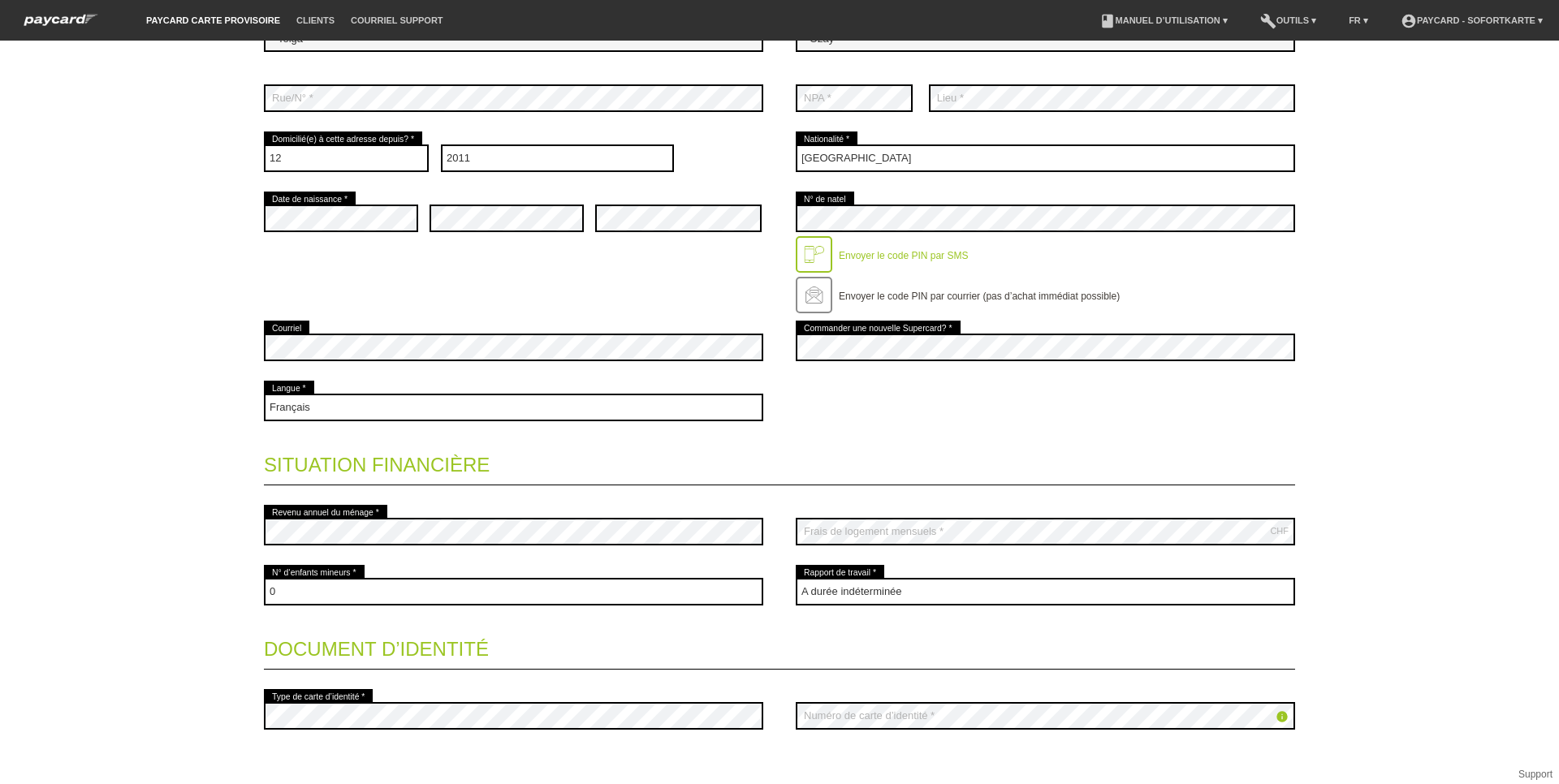
scroll to position [454, 0]
